Goal: Task Accomplishment & Management: Complete application form

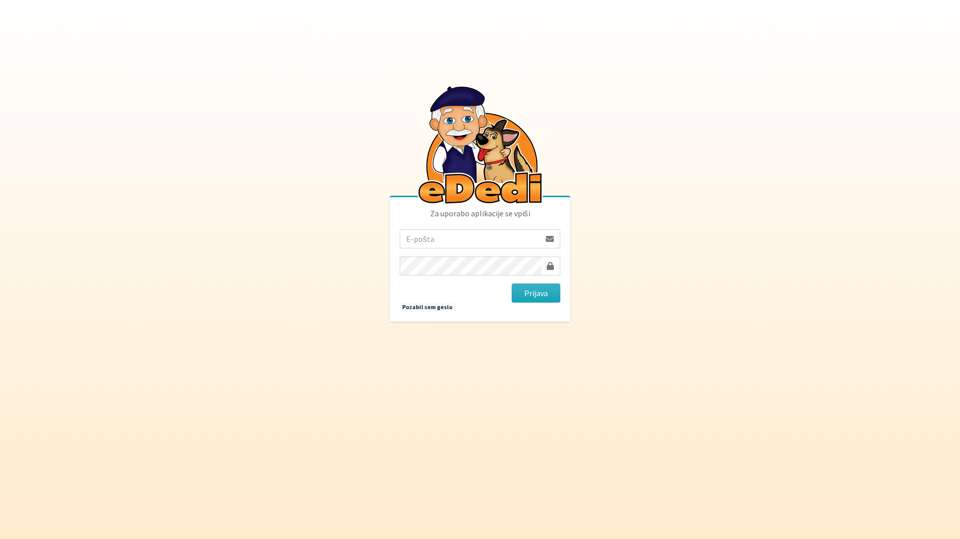
drag, startPoint x: 459, startPoint y: 241, endPoint x: 452, endPoint y: 235, distance: 9.3
click at [460, 239] on input "email" at bounding box center [470, 239] width 141 height 19
type input "katja.skulj@erps.si"
click at [512, 284] on button "Prijava" at bounding box center [536, 293] width 49 height 19
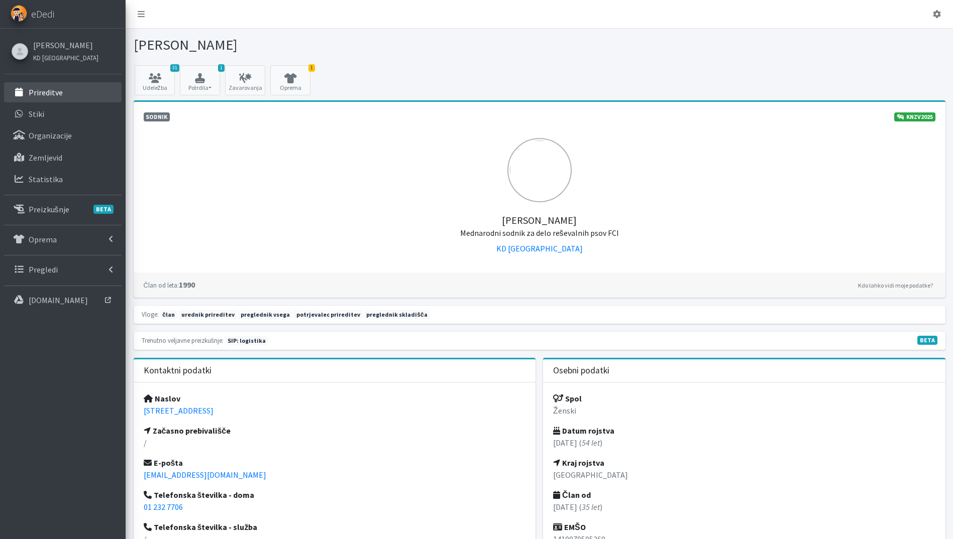
click at [53, 92] on p "Prireditve" at bounding box center [46, 92] width 34 height 10
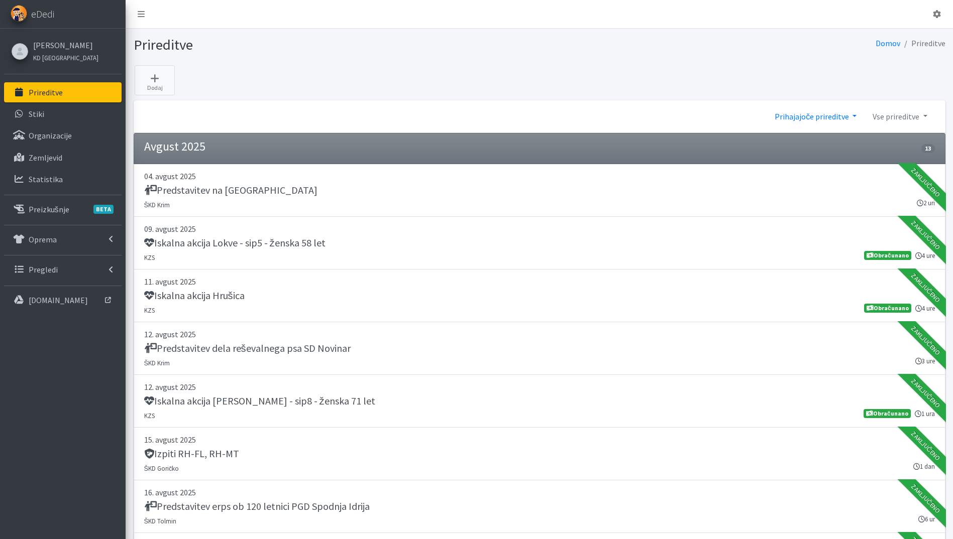
click at [827, 116] on link "Prihajajoče prireditve" at bounding box center [815, 116] width 98 height 20
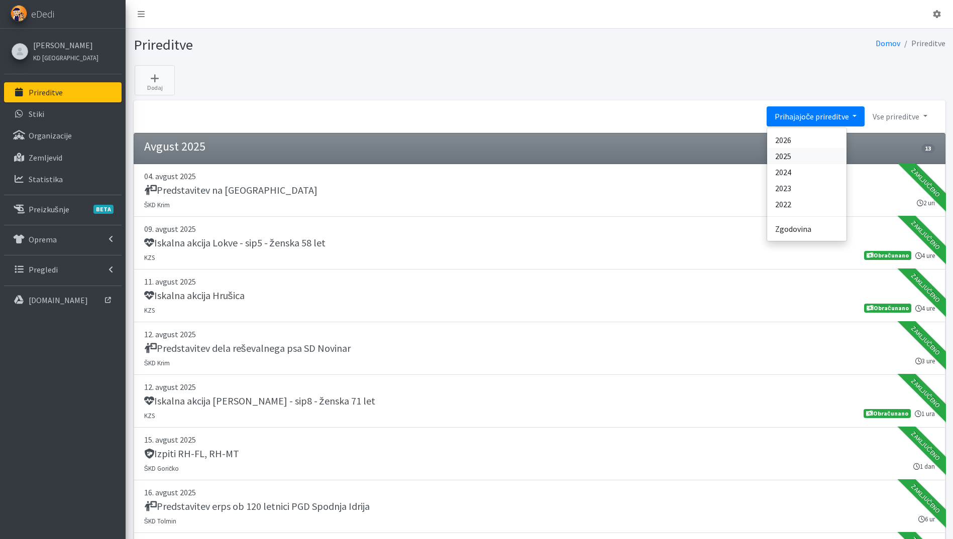
click at [819, 155] on link "2025" at bounding box center [806, 156] width 79 height 16
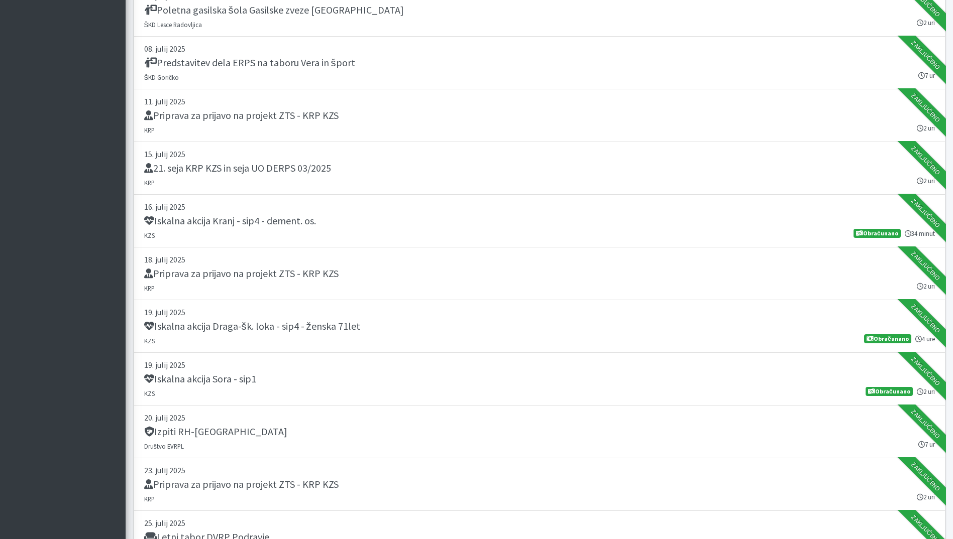
scroll to position [10267, 0]
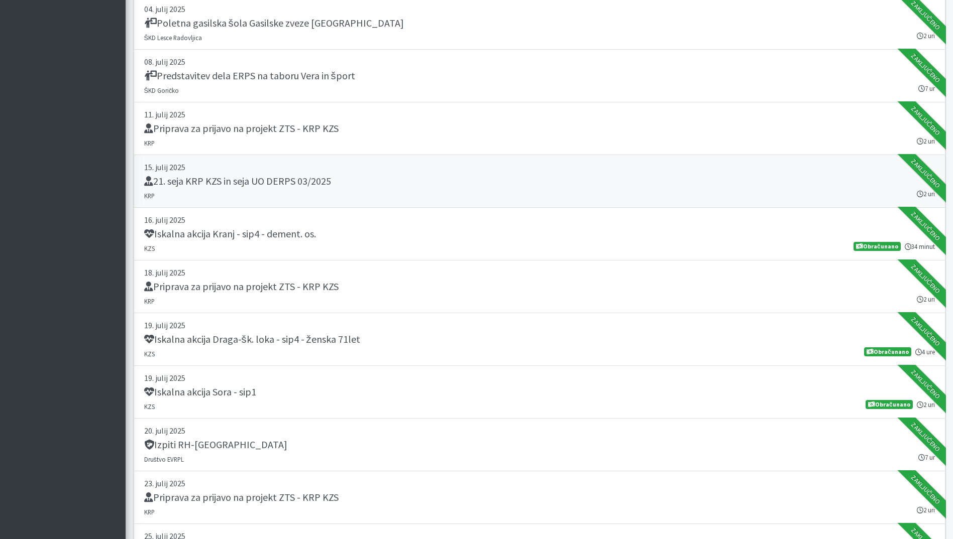
click at [376, 183] on div "21. seja KRP KZS in seja UO DERPS 03/2025" at bounding box center [539, 182] width 790 height 14
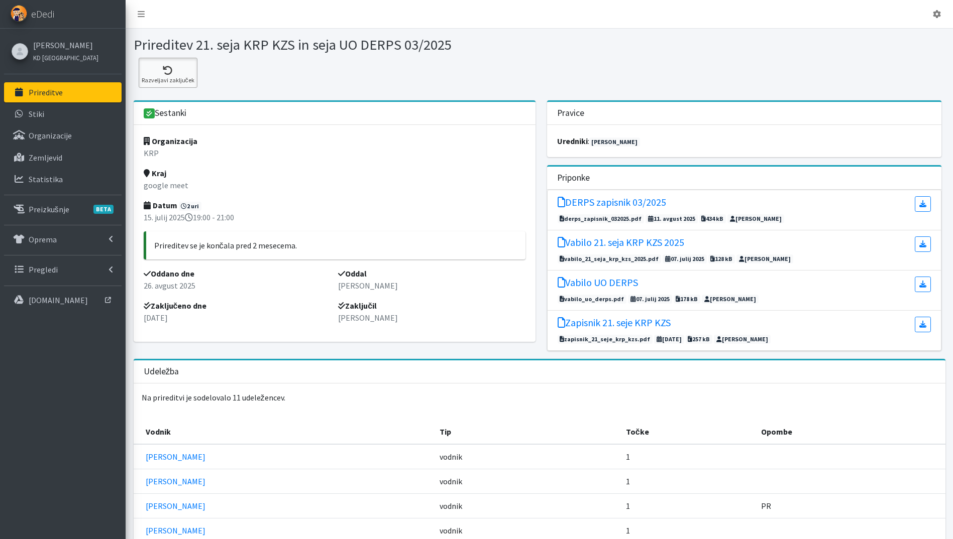
click at [144, 73] on icon at bounding box center [168, 71] width 53 height 10
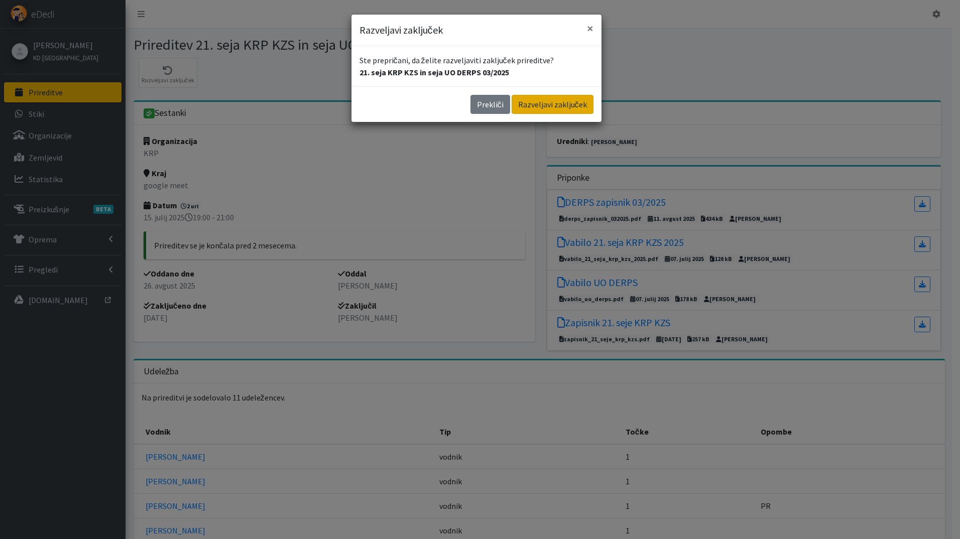
click at [533, 105] on button "Razveljavi zaključek" at bounding box center [553, 104] width 82 height 19
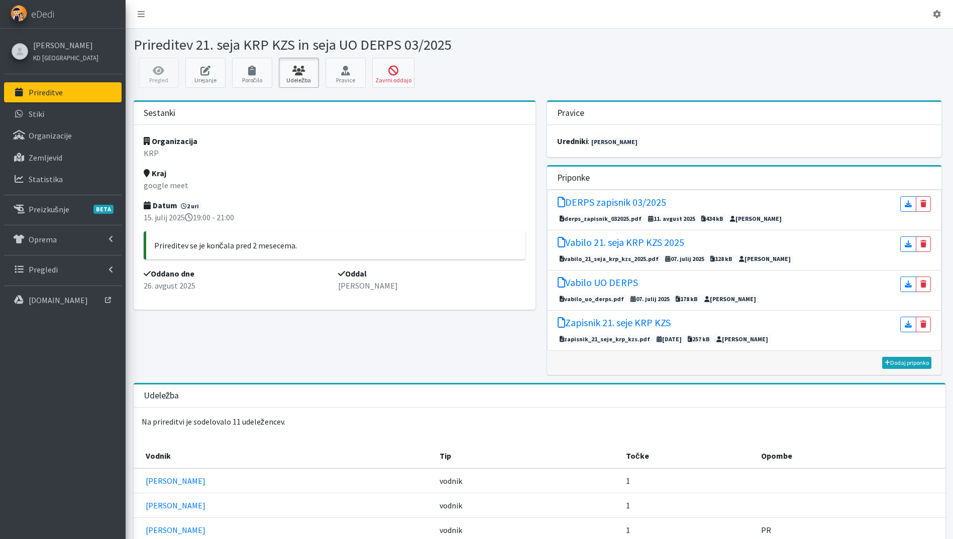
click at [300, 59] on link "Udeležba" at bounding box center [299, 73] width 40 height 30
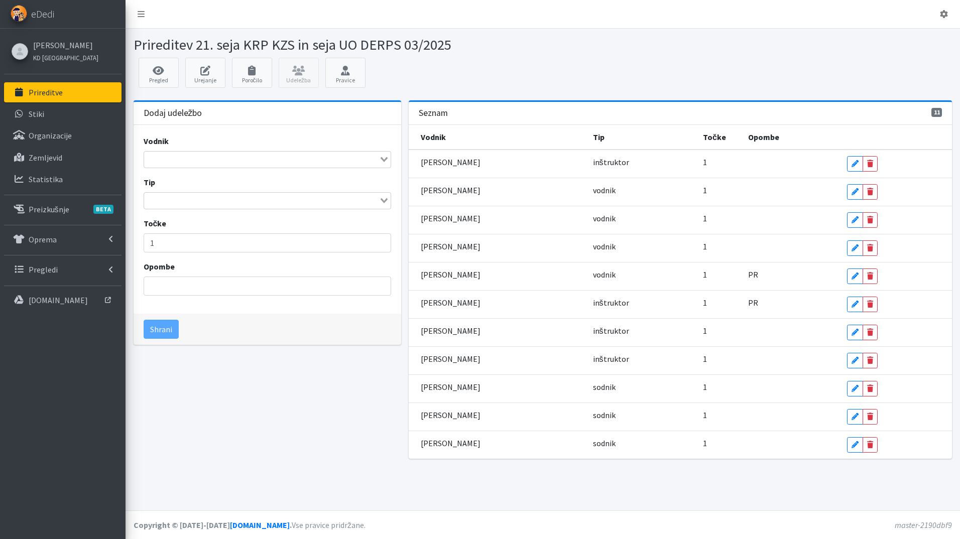
click at [258, 168] on div "Loading..." at bounding box center [268, 159] width 248 height 17
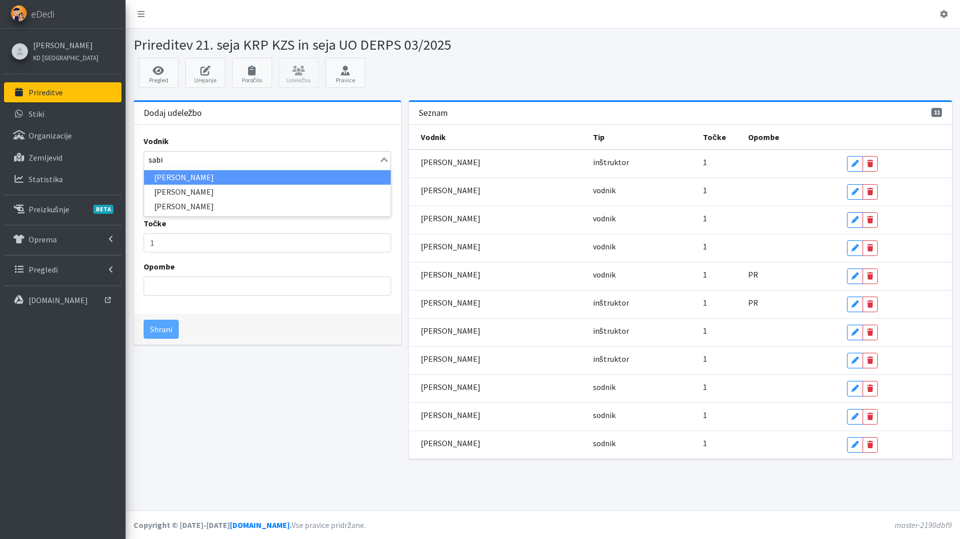
type input "sabin"
click at [223, 178] on li "Sabina Zelinšček" at bounding box center [267, 177] width 247 height 15
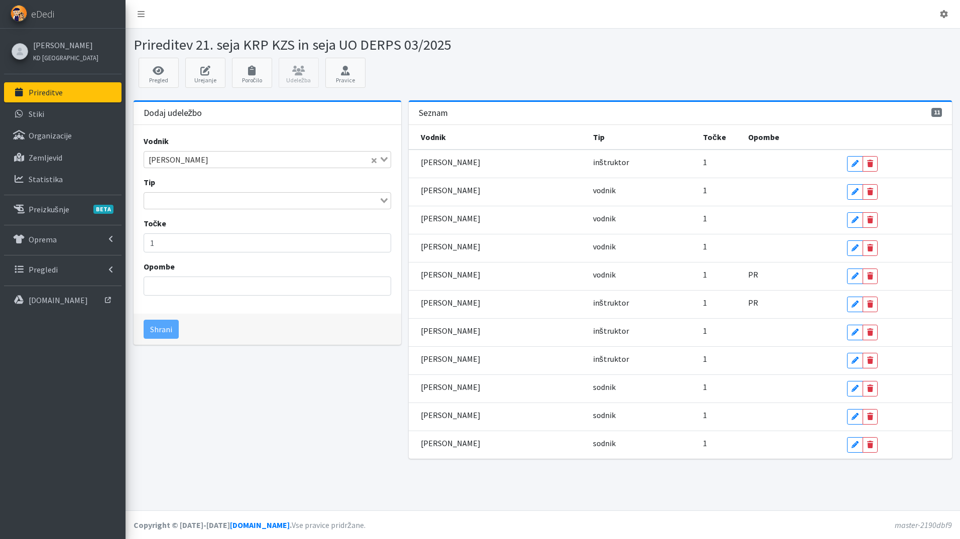
click at [182, 204] on input "Search for option" at bounding box center [262, 201] width 234 height 12
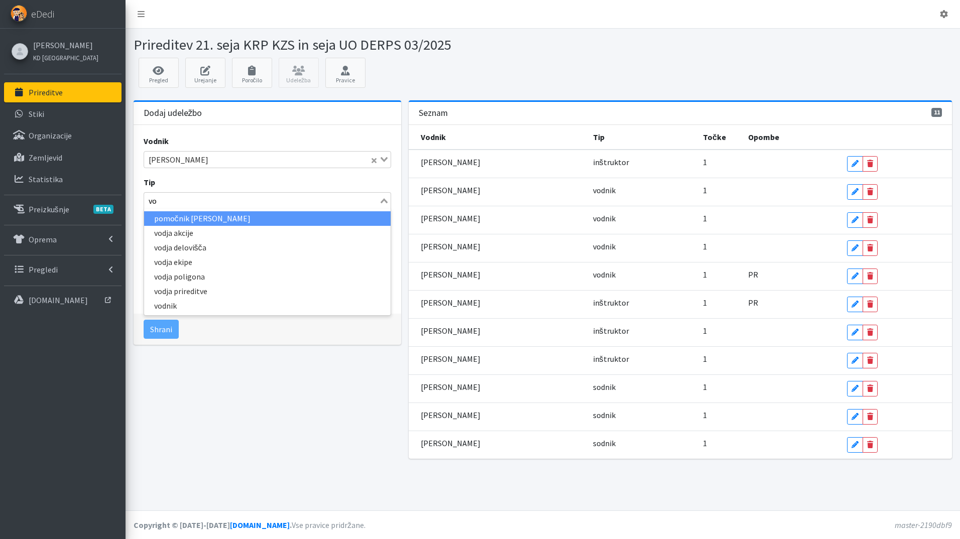
type input "vod"
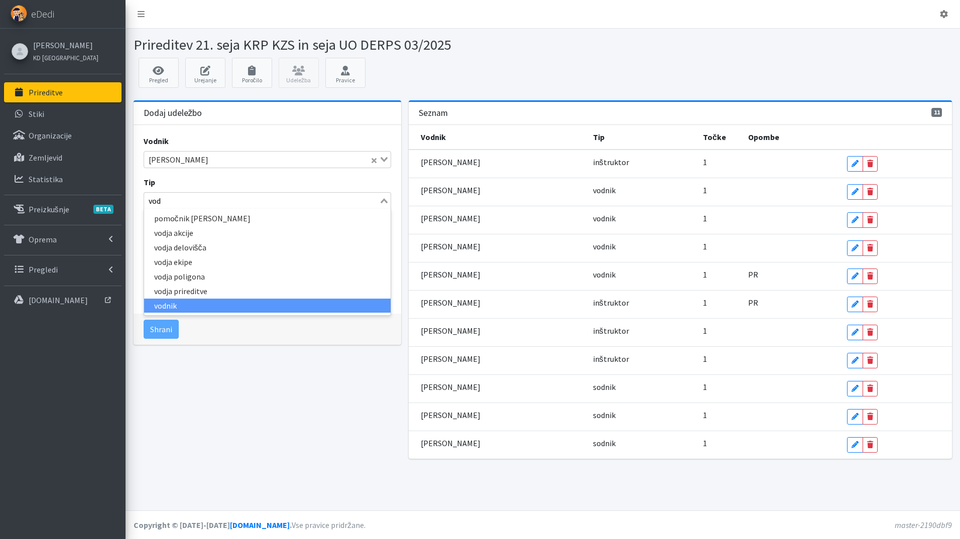
click at [197, 300] on li "vodnik" at bounding box center [267, 306] width 247 height 15
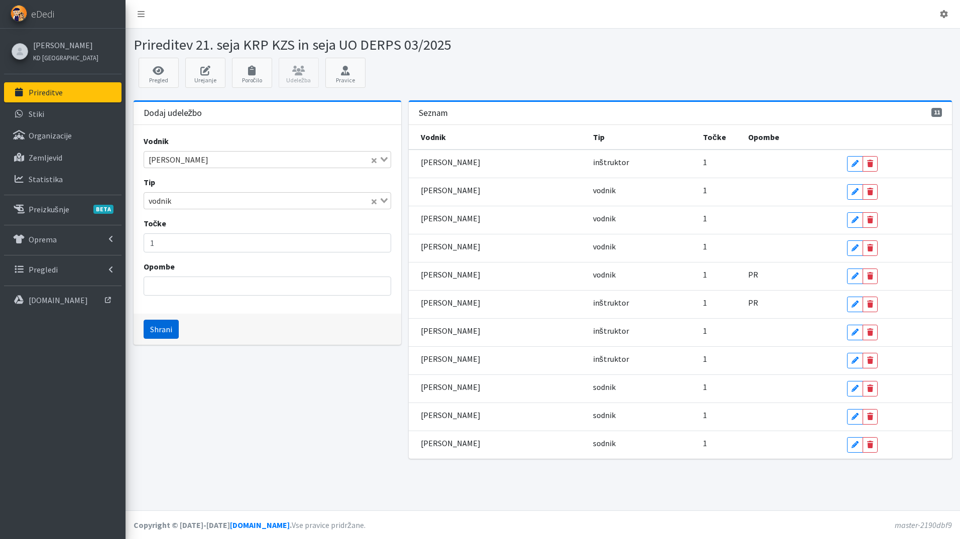
click at [170, 327] on button "Shrani" at bounding box center [161, 329] width 35 height 19
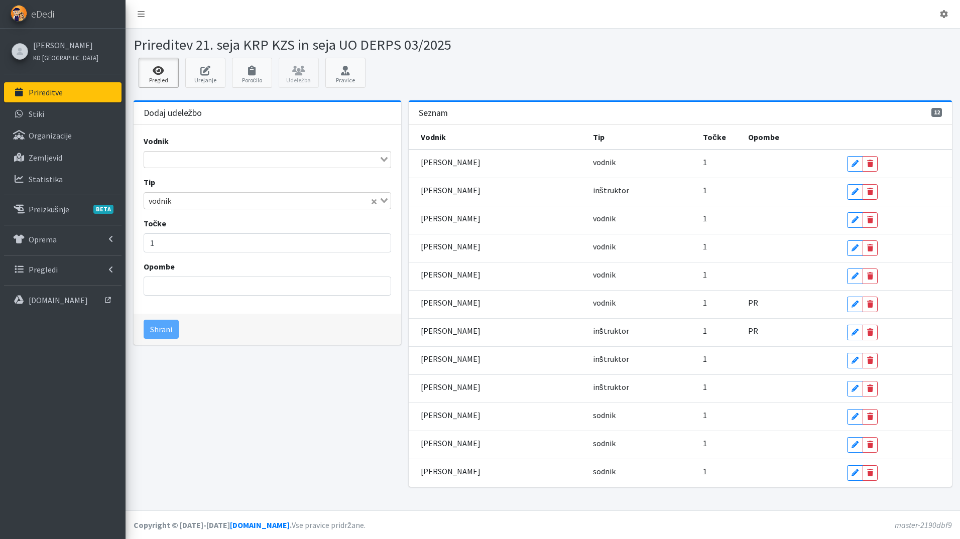
click at [159, 73] on icon at bounding box center [159, 71] width 34 height 10
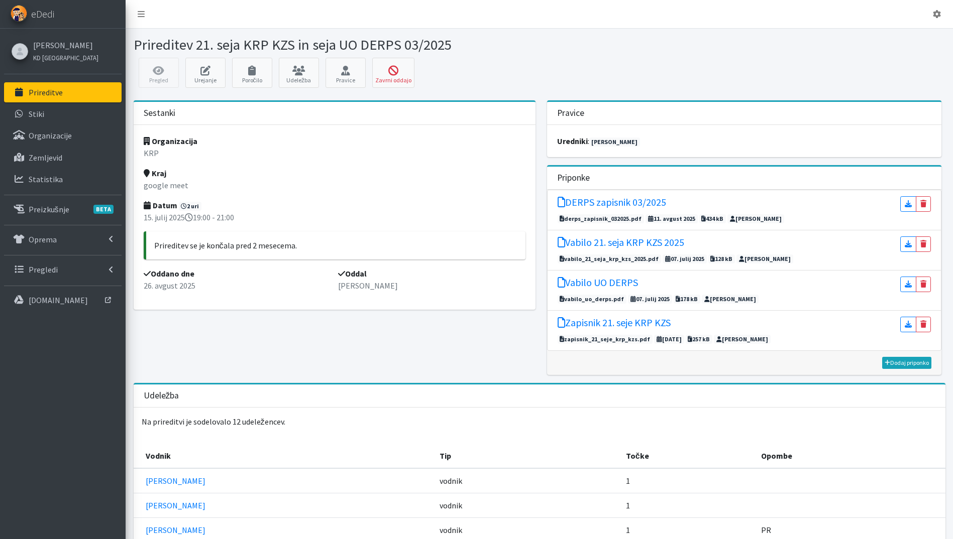
click at [47, 93] on p "Prireditve" at bounding box center [46, 92] width 34 height 10
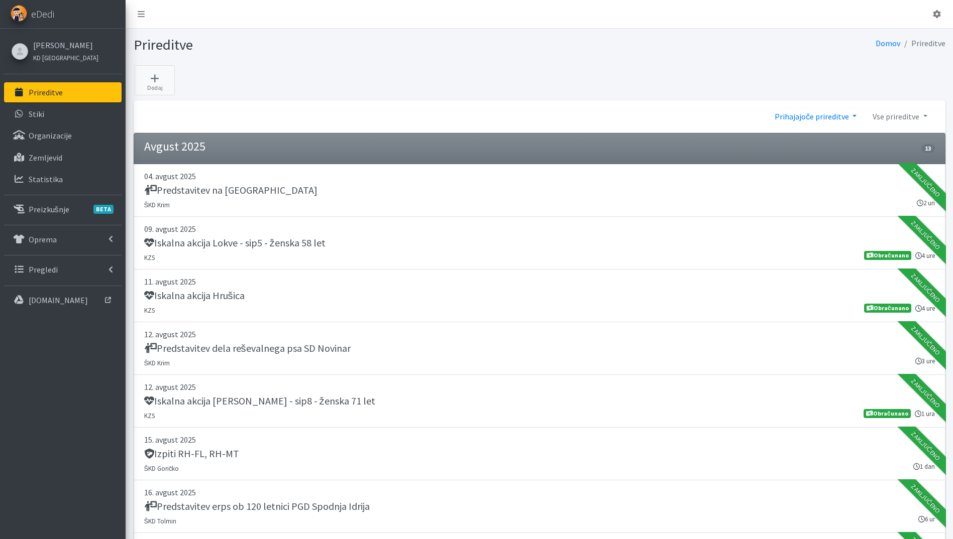
click at [808, 119] on link "Prihajajoče prireditve" at bounding box center [815, 116] width 98 height 20
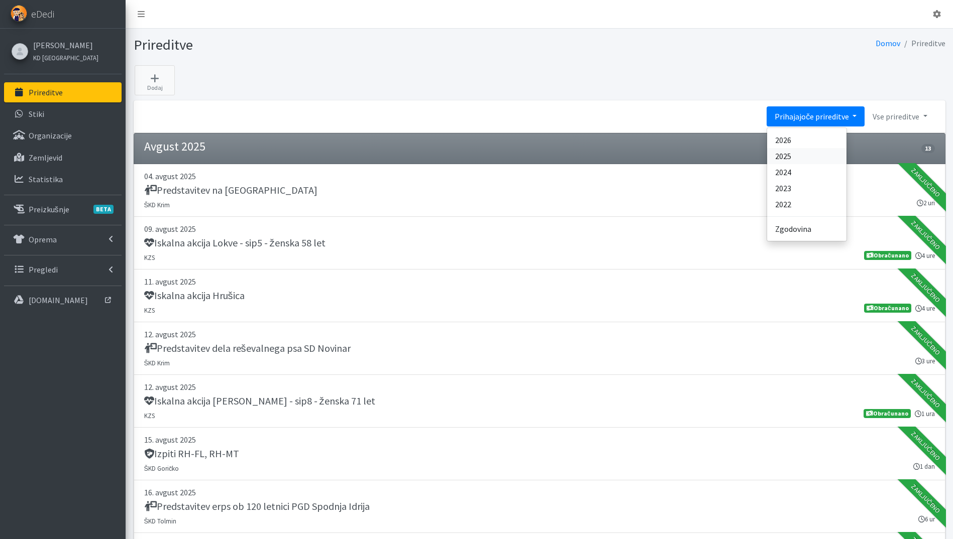
click at [813, 155] on link "2025" at bounding box center [806, 156] width 79 height 16
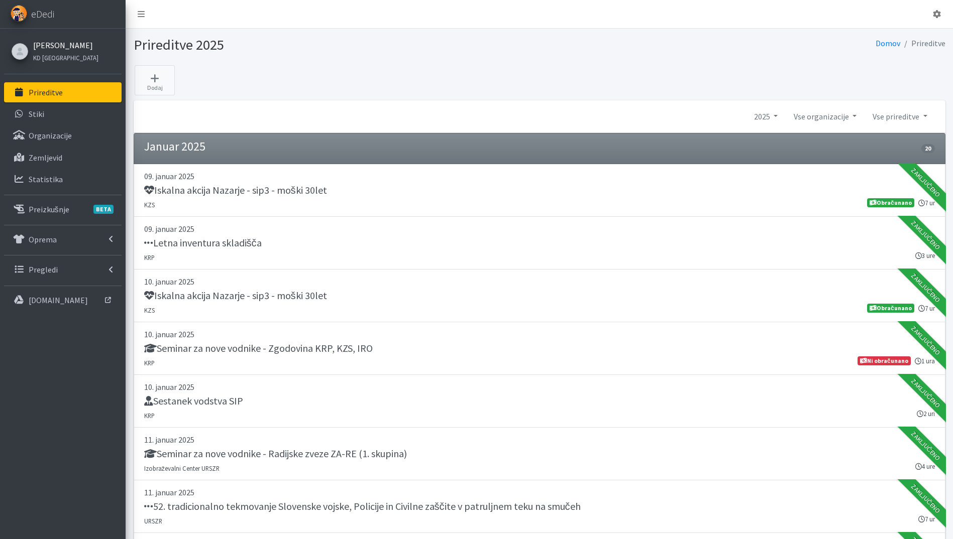
click at [63, 44] on link "[PERSON_NAME]" at bounding box center [65, 45] width 65 height 12
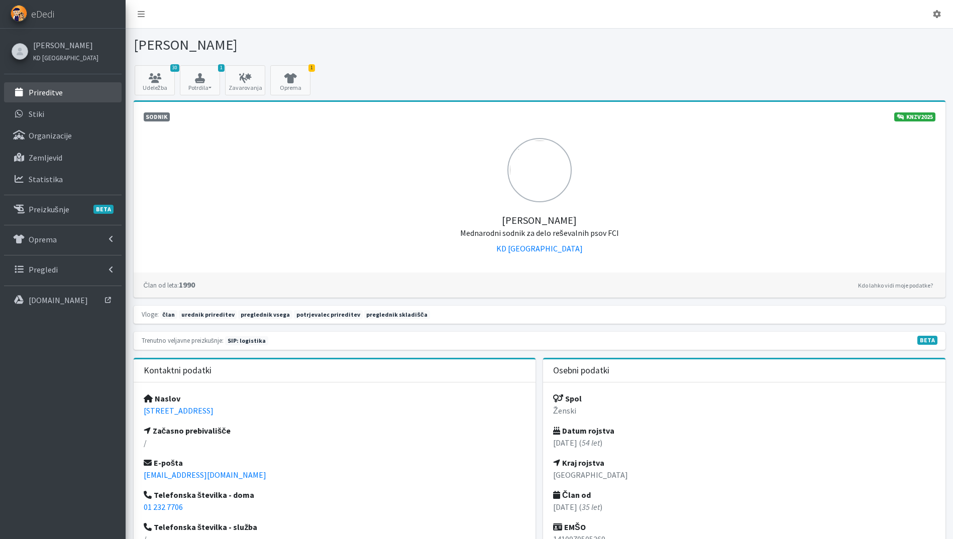
click at [45, 94] on p "Prireditve" at bounding box center [46, 92] width 34 height 10
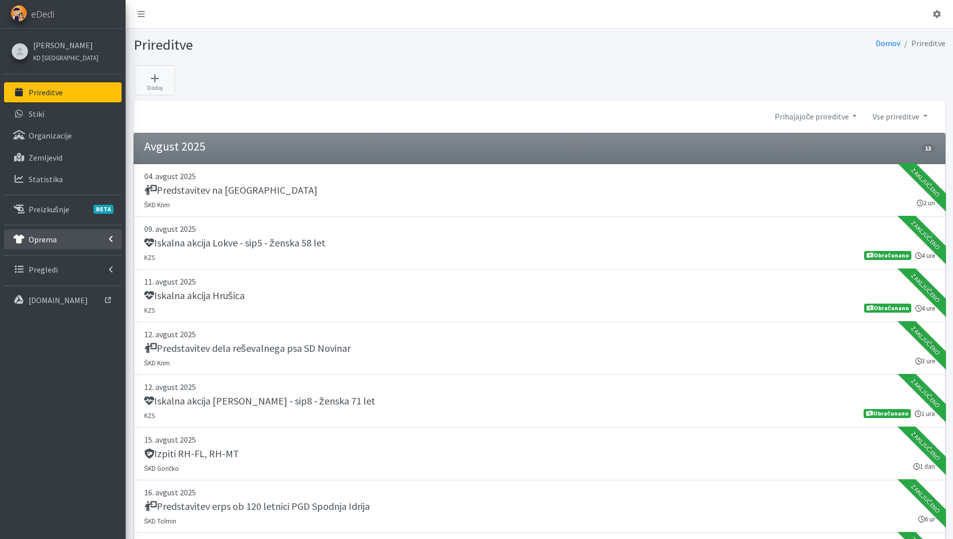
click at [49, 231] on link "Oprema" at bounding box center [63, 240] width 118 height 20
click at [58, 262] on p "skladišče" at bounding box center [45, 261] width 33 height 10
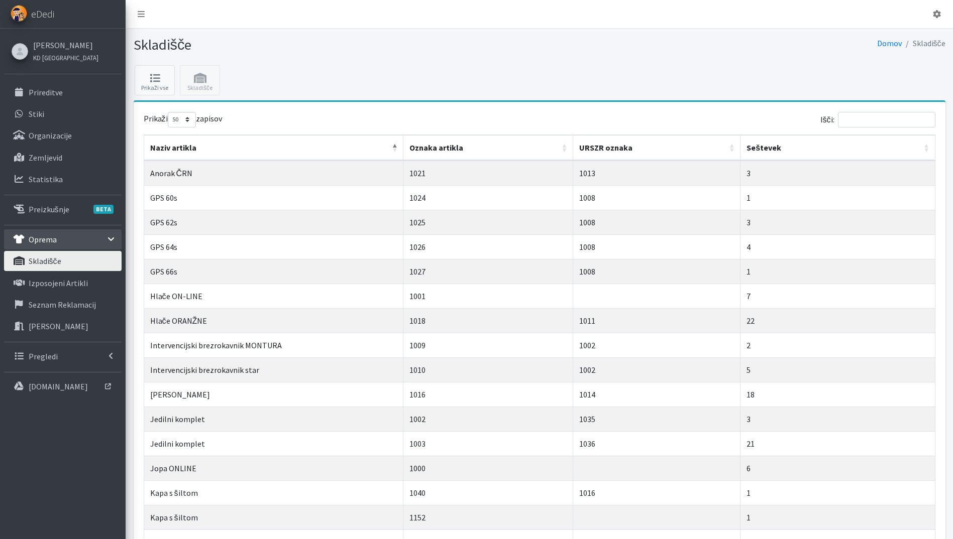
select select "50"
click at [151, 82] on icon at bounding box center [155, 78] width 34 height 10
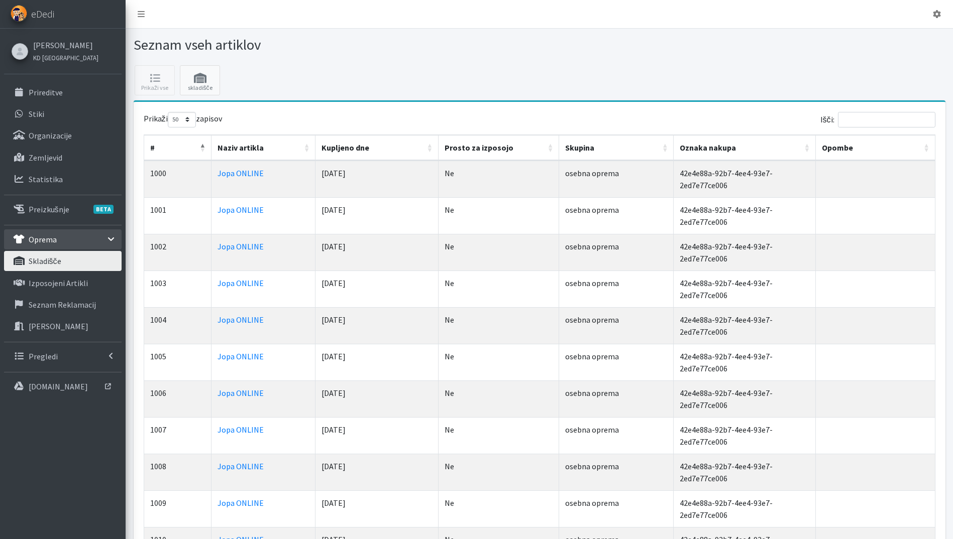
select select "50"
click at [207, 78] on icon at bounding box center [200, 78] width 34 height 10
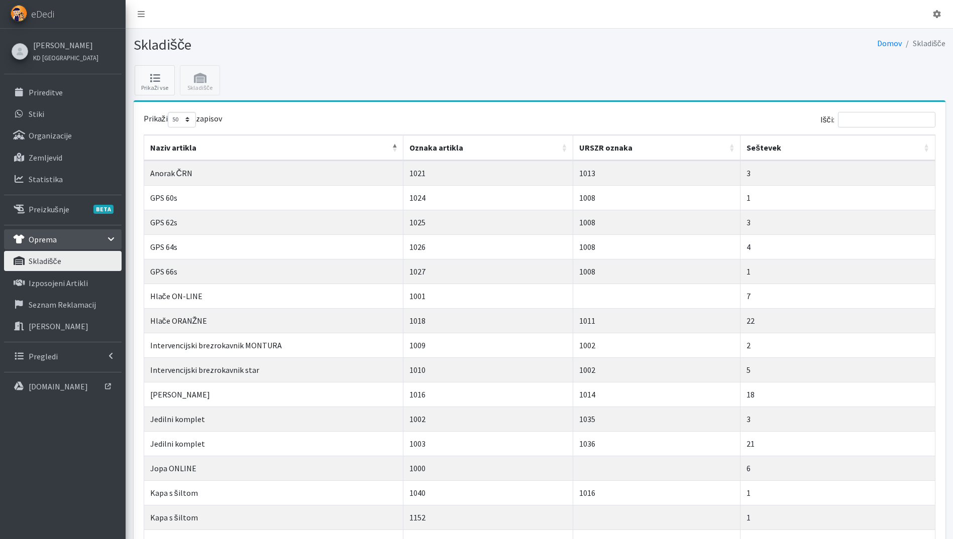
select select "50"
click at [160, 83] on link "Prikaži vse" at bounding box center [155, 80] width 40 height 30
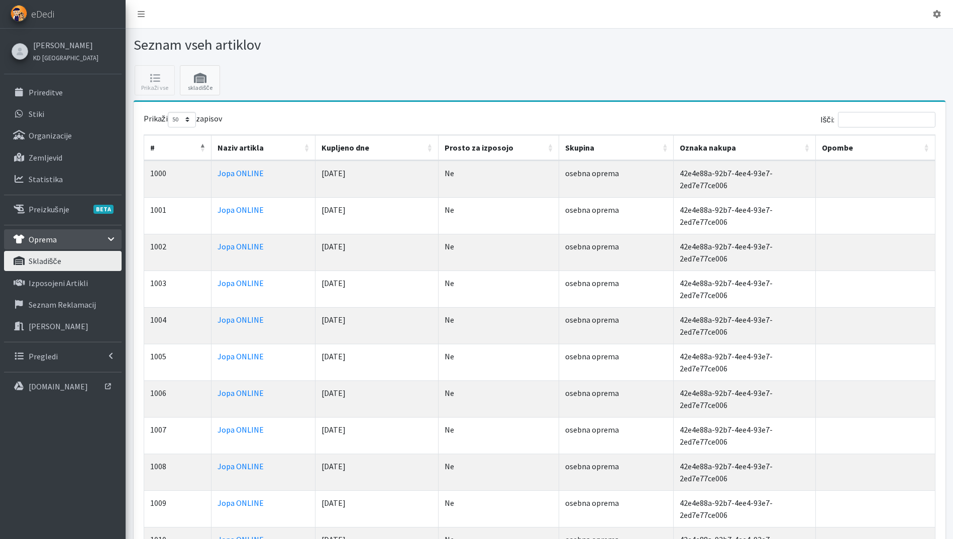
select select "50"
click at [308, 148] on th "Naziv artikla" at bounding box center [263, 148] width 104 height 26
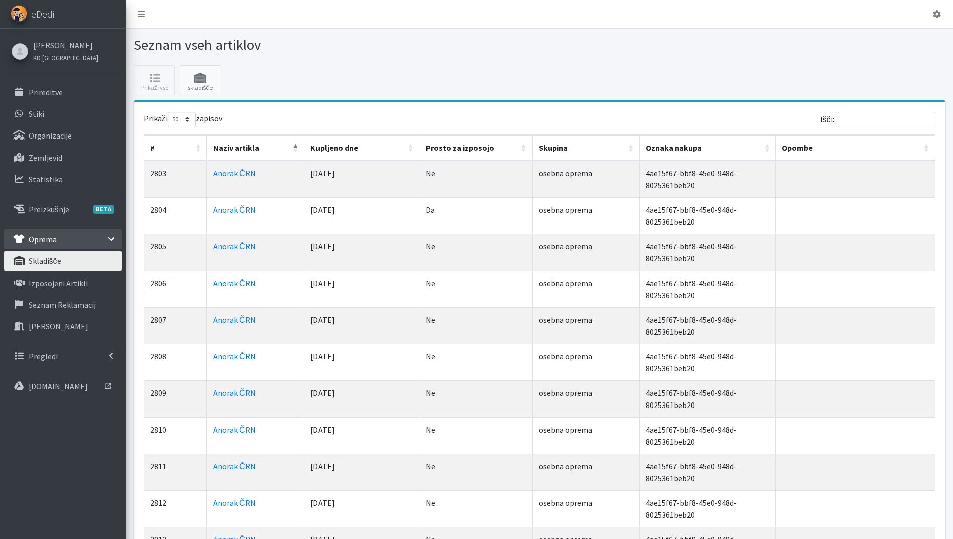
click at [304, 148] on th "Naziv artikla" at bounding box center [255, 148] width 97 height 26
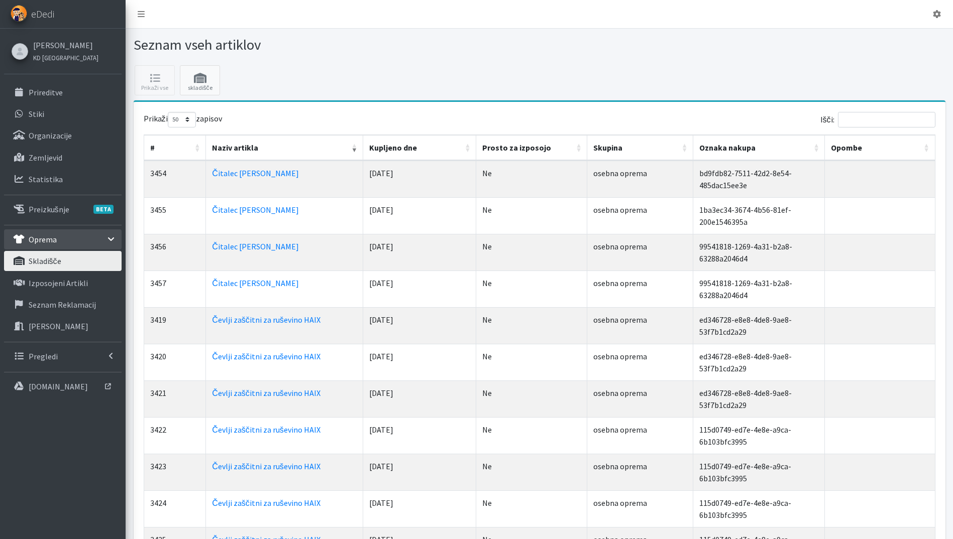
click at [320, 150] on th "Naziv artikla" at bounding box center [284, 148] width 157 height 26
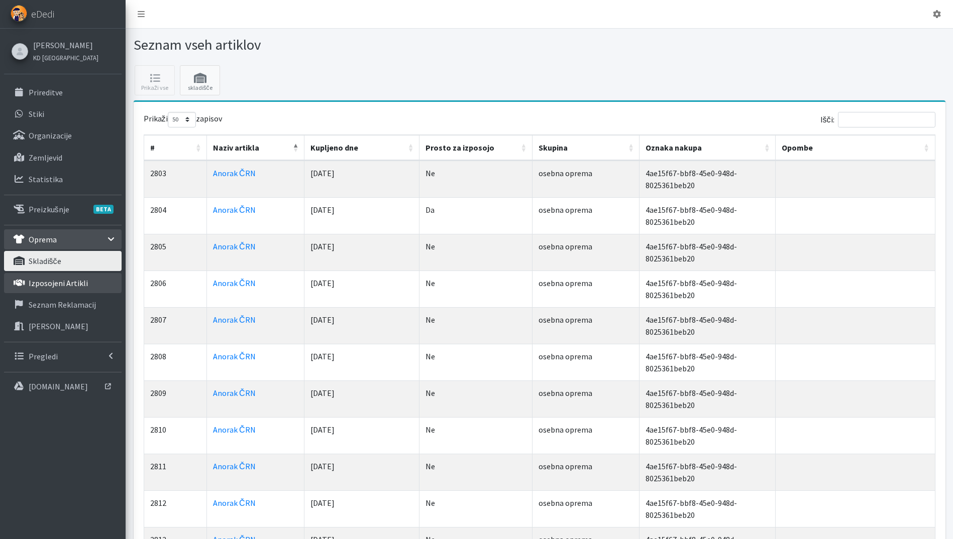
click at [73, 279] on p "Izposojeni artikli" at bounding box center [58, 283] width 59 height 10
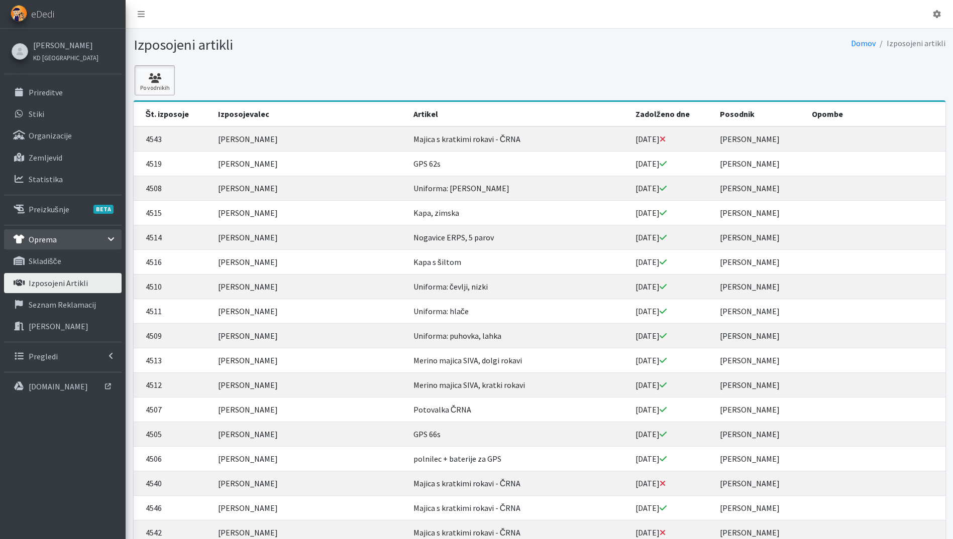
click at [161, 82] on icon at bounding box center [155, 78] width 34 height 10
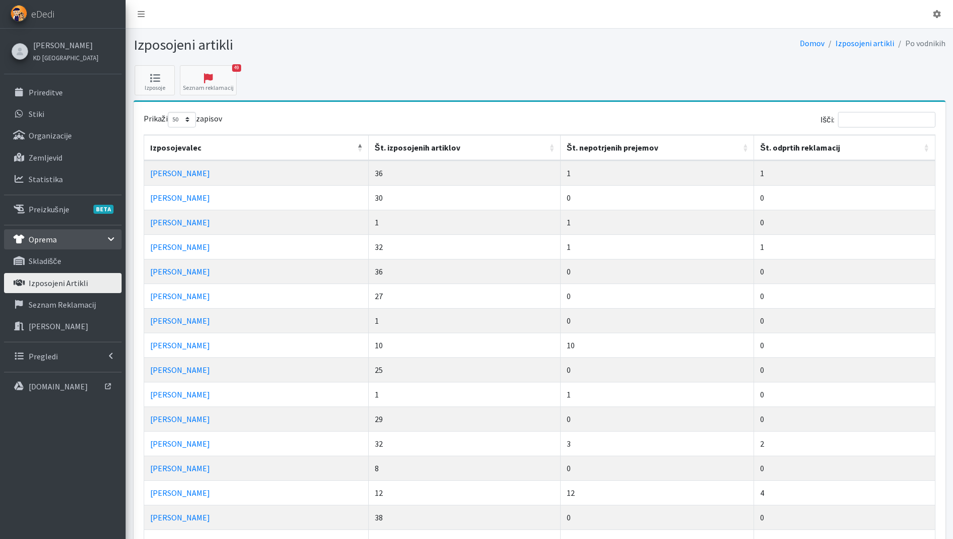
select select "50"
drag, startPoint x: 866, startPoint y: 126, endPoint x: 852, endPoint y: 115, distance: 18.2
click at [864, 126] on input "Išči:" at bounding box center [886, 120] width 97 height 16
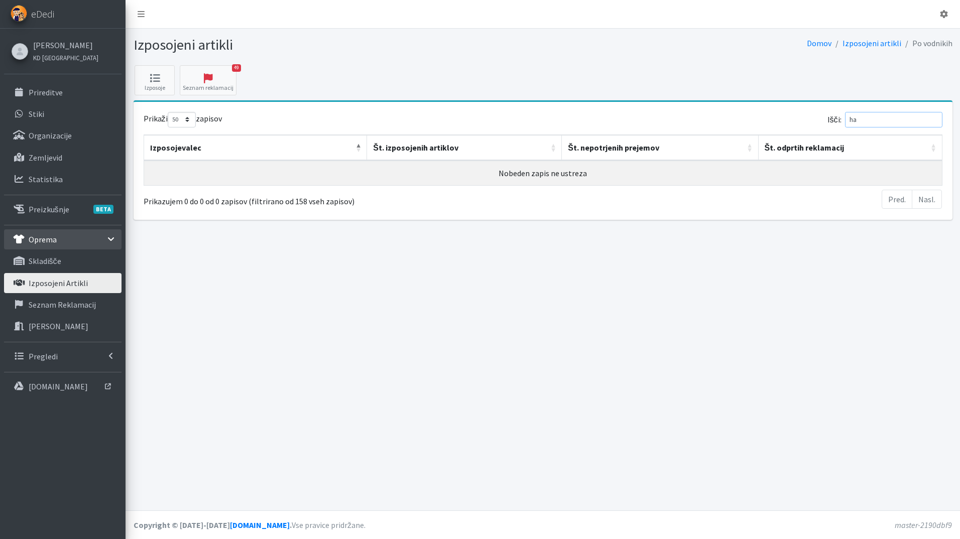
type input "h"
type input "p"
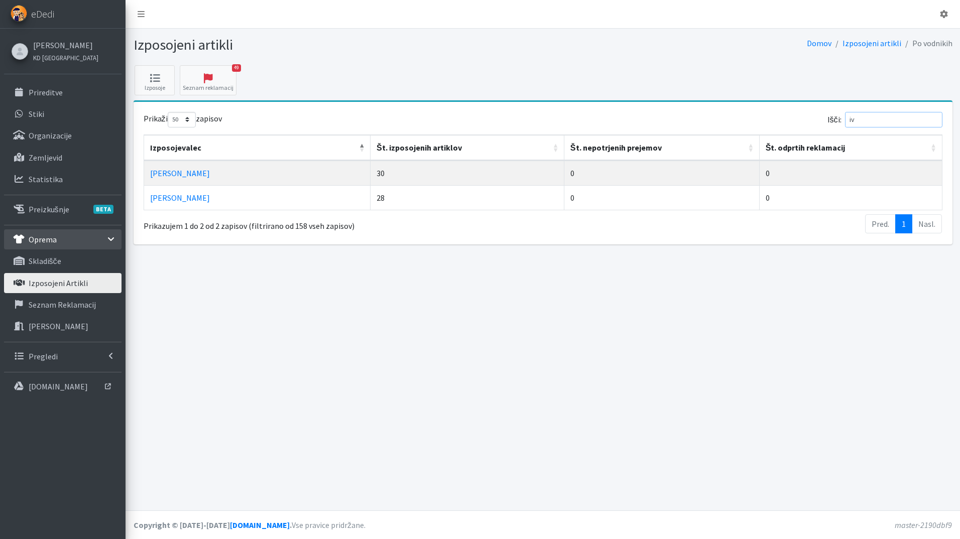
type input "i"
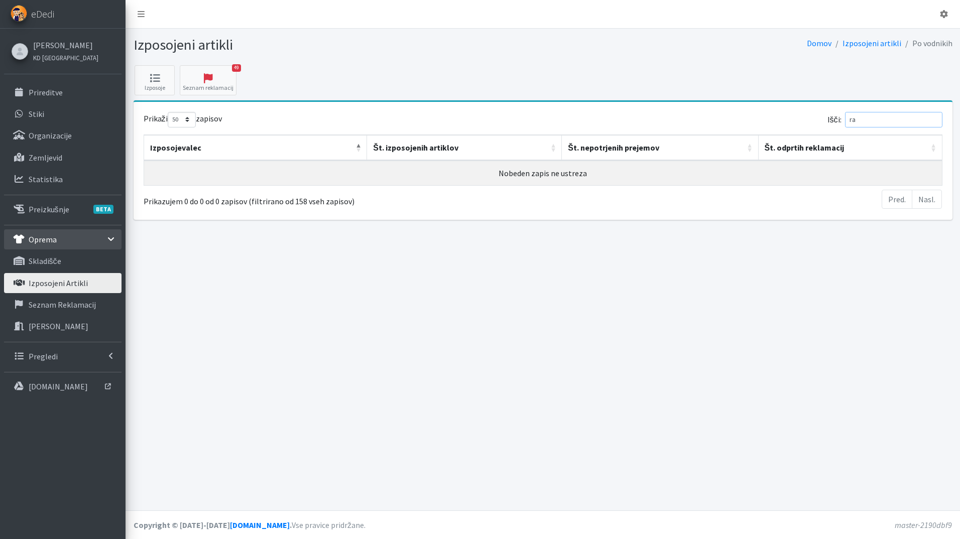
type input "r"
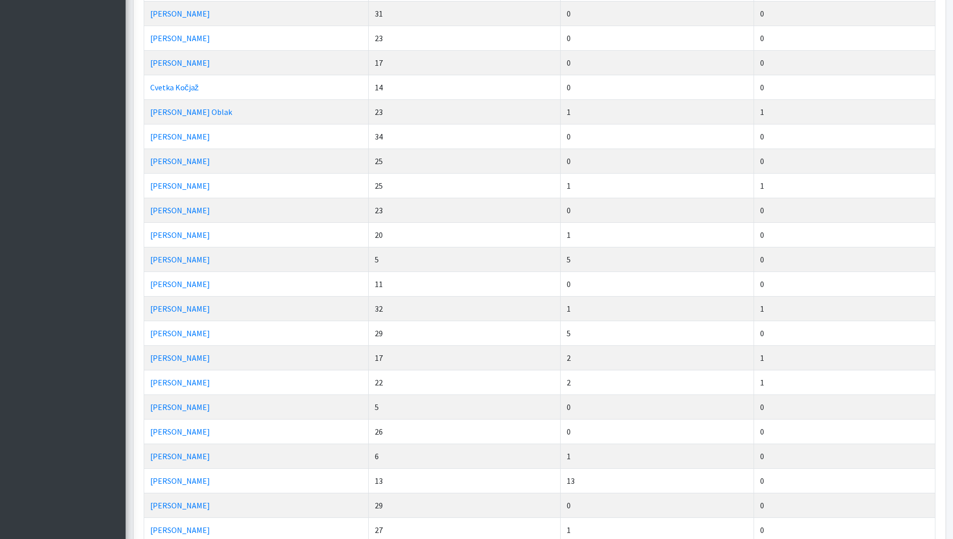
scroll to position [904, 0]
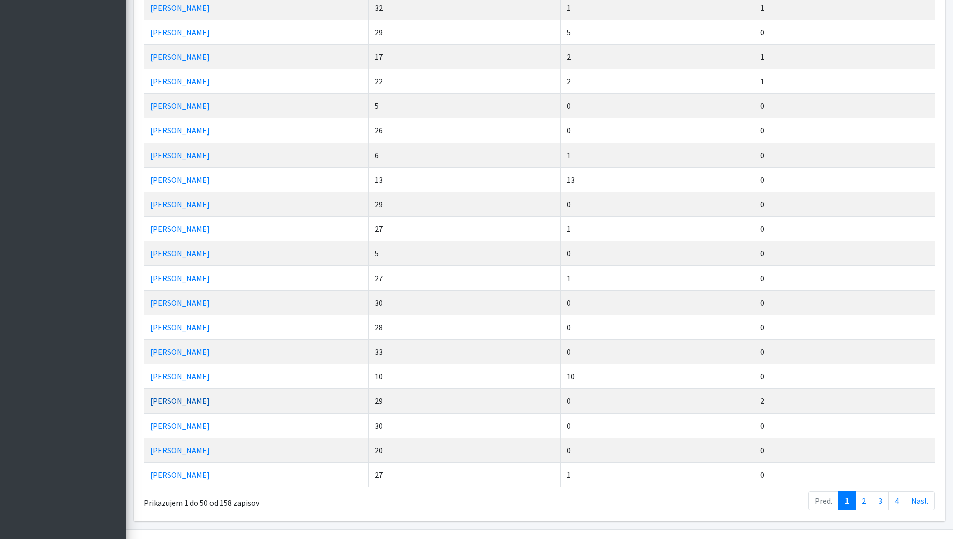
click at [197, 402] on link "Jaka Zamernik" at bounding box center [180, 401] width 60 height 10
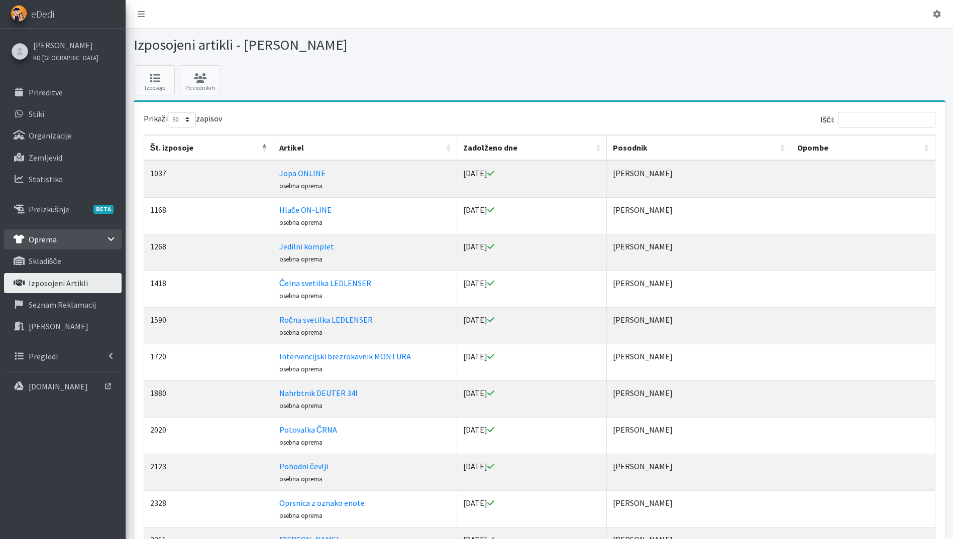
select select "50"
click at [72, 88] on link "Prireditve" at bounding box center [63, 92] width 118 height 20
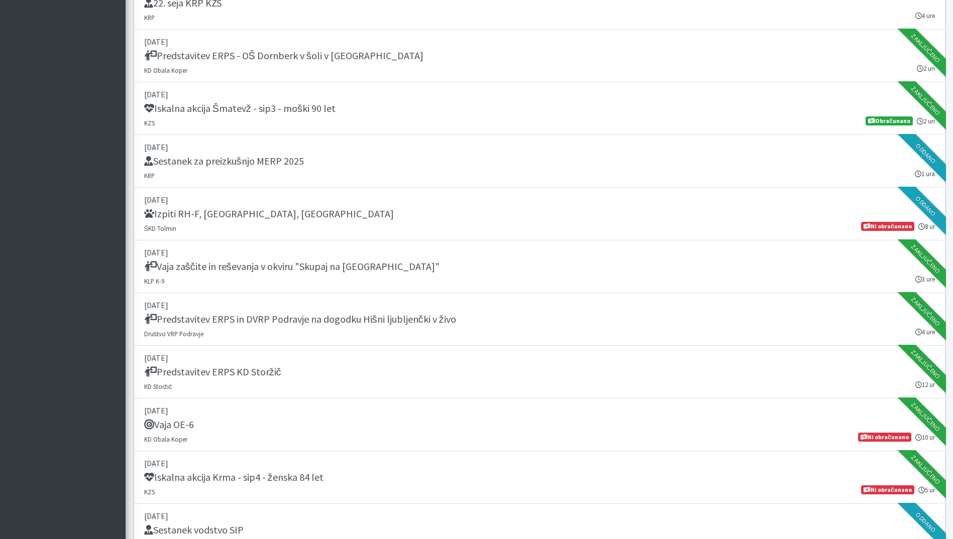
scroll to position [1205, 0]
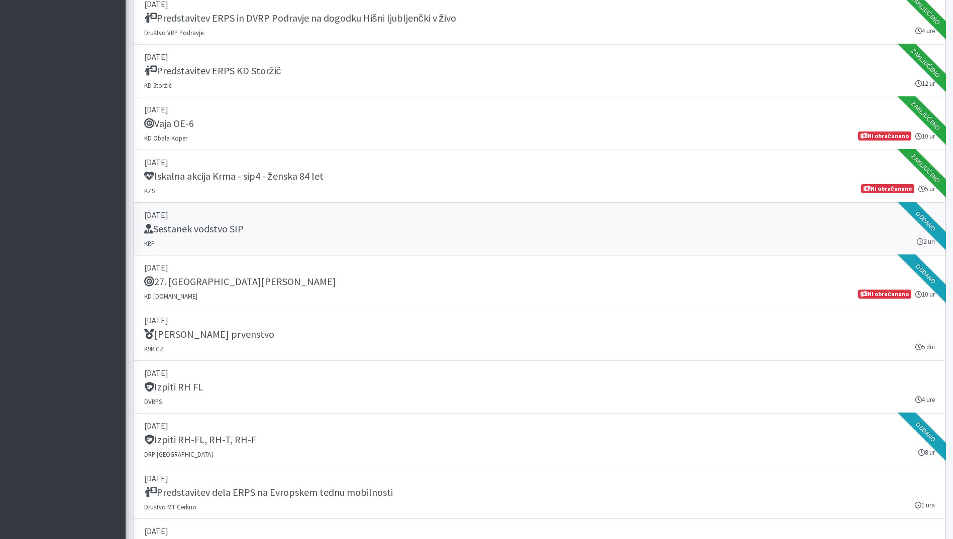
click at [385, 233] on div "Sestanek vodstvo SIP" at bounding box center [539, 230] width 790 height 14
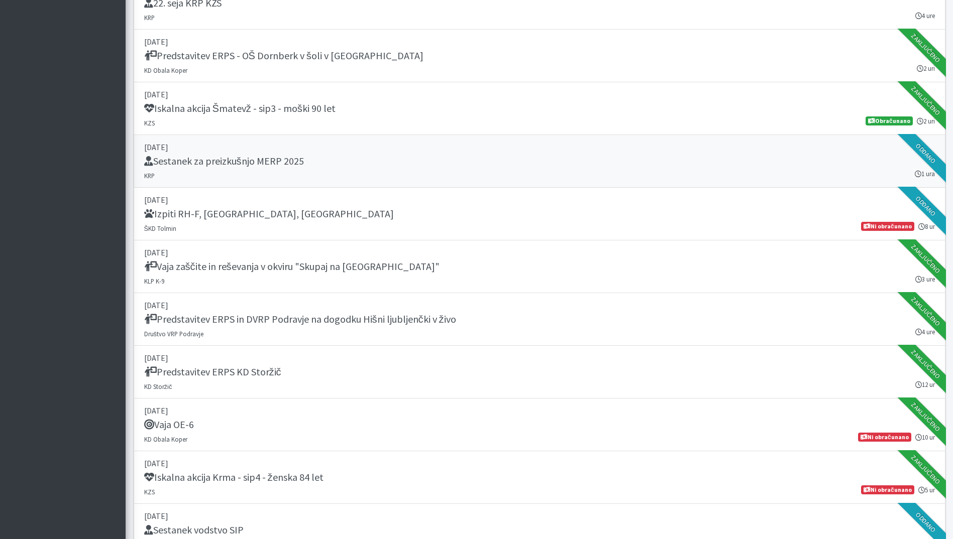
click at [339, 158] on div "Sestanek za preizkušnjo MERP 2025" at bounding box center [539, 162] width 790 height 14
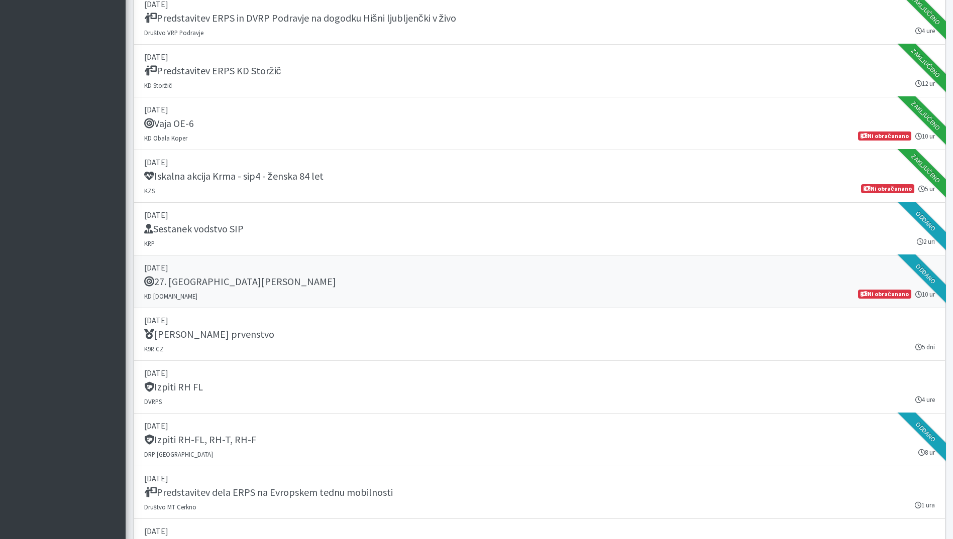
click at [463, 290] on link "[DATE] 27. [GEOGRAPHIC_DATA][PERSON_NAME] KD [DOMAIN_NAME] 10 ur Ni obračunano" at bounding box center [540, 282] width 812 height 53
